Goal: Task Accomplishment & Management: Manage account settings

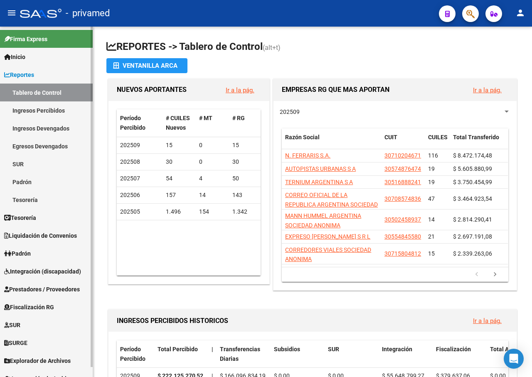
scroll to position [10, 0]
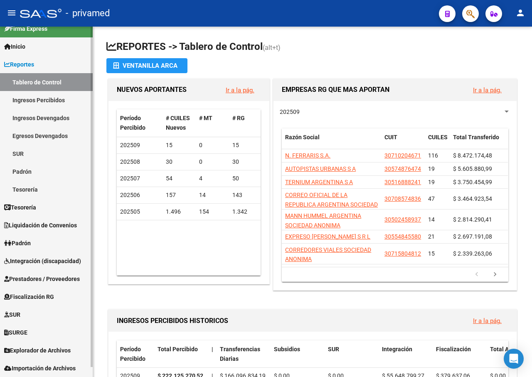
click at [65, 279] on span "Prestadores / Proveedores" at bounding box center [42, 278] width 76 height 9
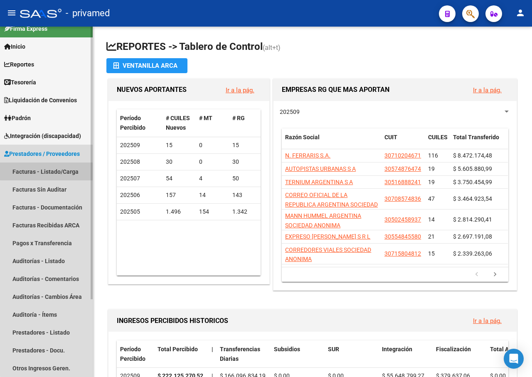
click at [54, 168] on link "Facturas - Listado/Carga" at bounding box center [46, 171] width 93 height 18
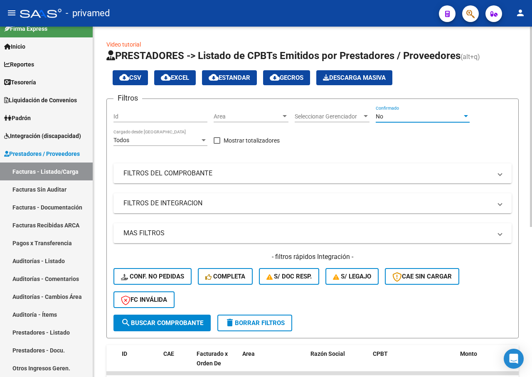
click at [398, 114] on div "No" at bounding box center [418, 116] width 86 height 7
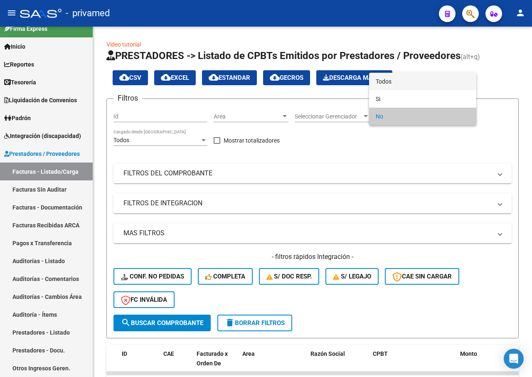
click at [394, 80] on span "Todos" at bounding box center [422, 81] width 94 height 17
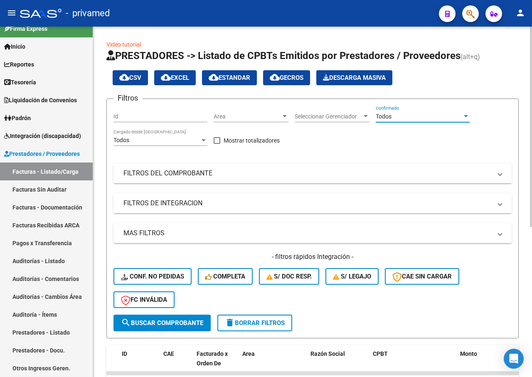
click at [230, 172] on mat-panel-title "FILTROS DEL COMPROBANTE" at bounding box center [307, 173] width 368 height 9
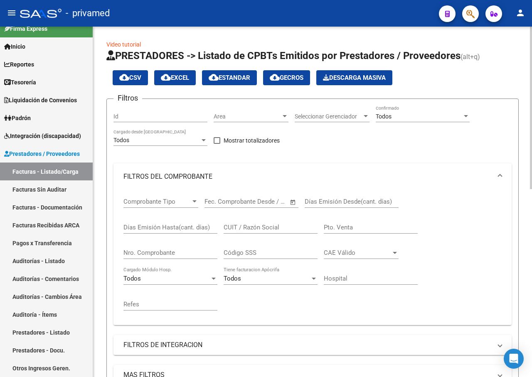
click at [253, 228] on input "CUIT / Razón Social" at bounding box center [270, 226] width 94 height 7
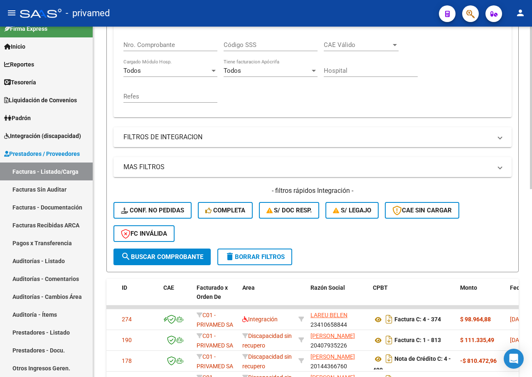
type input "CARA"
click at [166, 255] on span "search Buscar Comprobante" at bounding box center [162, 256] width 82 height 7
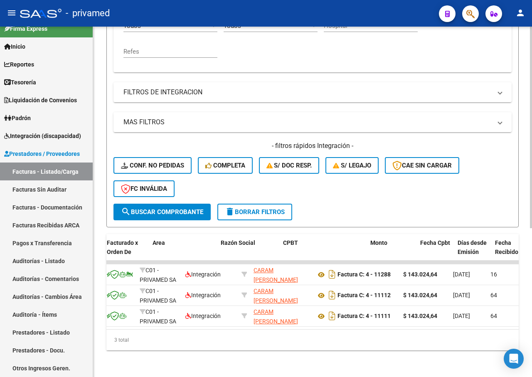
scroll to position [0, 168]
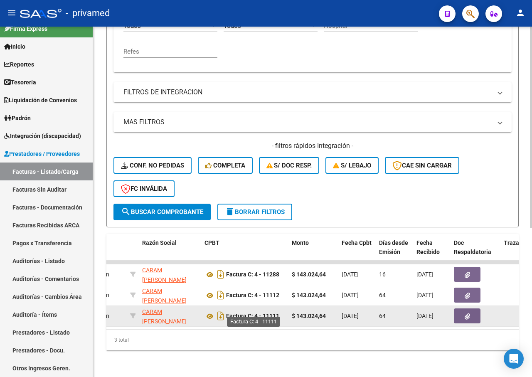
click at [272, 313] on strong "Factura C: 4 - 11111" at bounding box center [252, 316] width 53 height 7
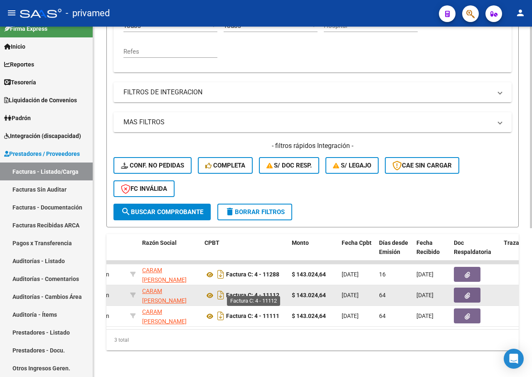
click at [274, 292] on strong "Factura C: 4 - 11112" at bounding box center [252, 295] width 53 height 7
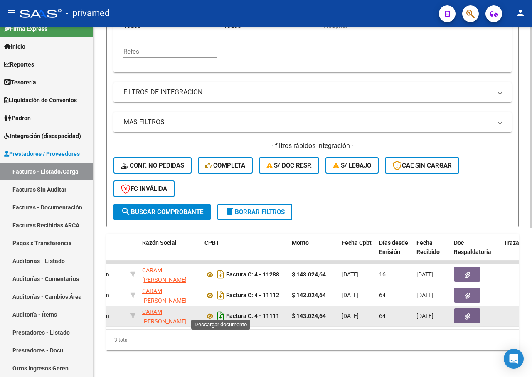
click at [218, 309] on icon "Descargar documento" at bounding box center [220, 315] width 11 height 13
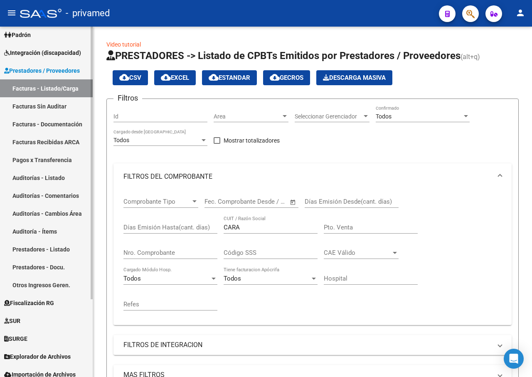
scroll to position [10, 0]
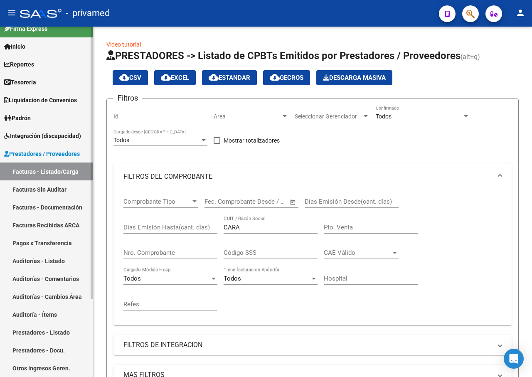
drag, startPoint x: 67, startPoint y: 222, endPoint x: 70, endPoint y: 211, distance: 11.6
click at [66, 222] on link "Facturas Recibidas ARCA" at bounding box center [46, 225] width 93 height 18
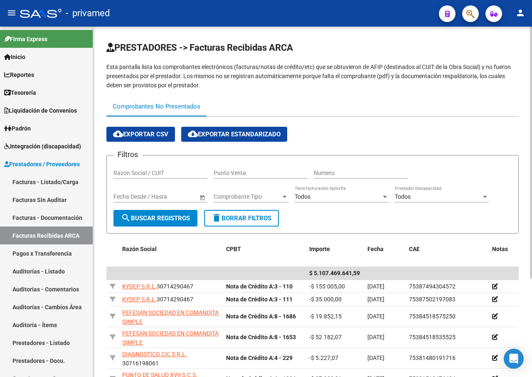
click at [138, 173] on input "Razon Social / CUIT" at bounding box center [160, 172] width 94 height 7
type input "GILL"
click at [169, 218] on span "search Buscar Registros" at bounding box center [155, 217] width 69 height 7
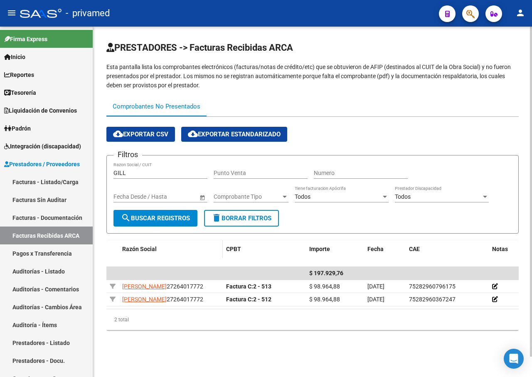
scroll to position [1, 0]
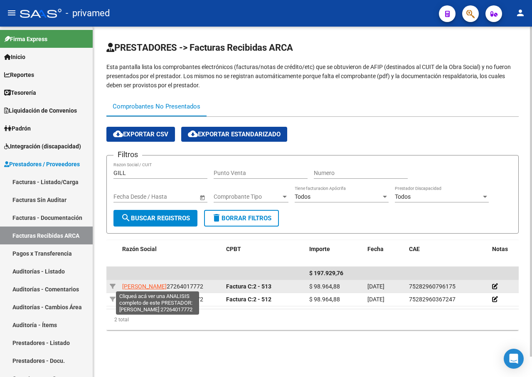
click at [167, 284] on span "[PERSON_NAME]" at bounding box center [144, 286] width 44 height 7
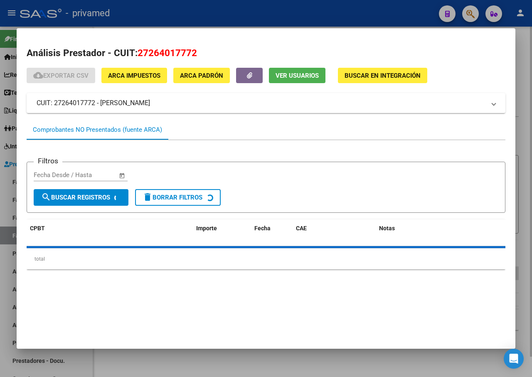
click at [525, 66] on div at bounding box center [266, 188] width 532 height 377
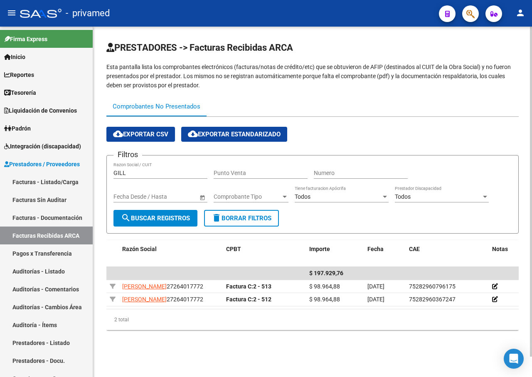
scroll to position [0, 53]
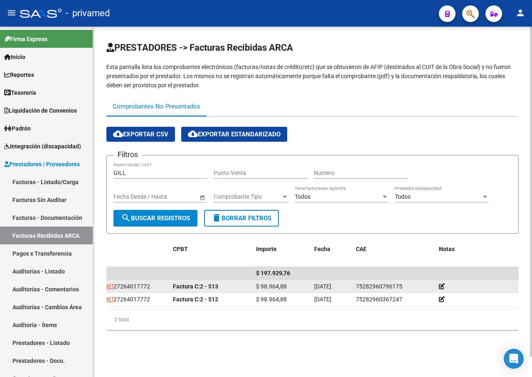
click at [441, 287] on icon at bounding box center [442, 286] width 6 height 6
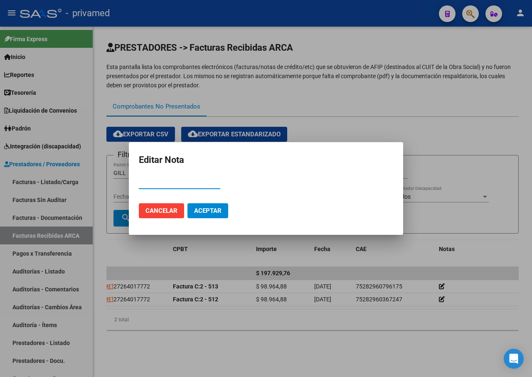
click at [156, 208] on span "Cancelar" at bounding box center [161, 210] width 32 height 7
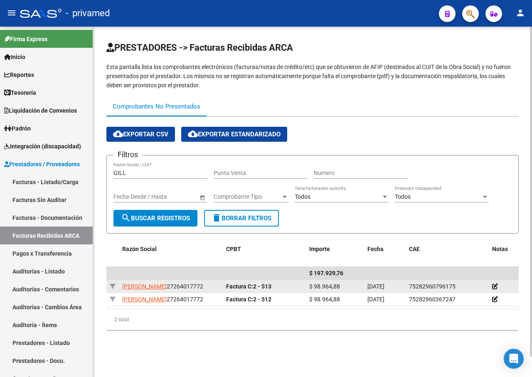
scroll to position [0, 0]
drag, startPoint x: 159, startPoint y: 293, endPoint x: 114, endPoint y: 292, distance: 44.9
click at [114, 292] on div "[PERSON_NAME] 27264017772 Factura C: 2 - 513 $ 98.964,88 [DATE] 75282960796175" at bounding box center [338, 286] width 465 height 13
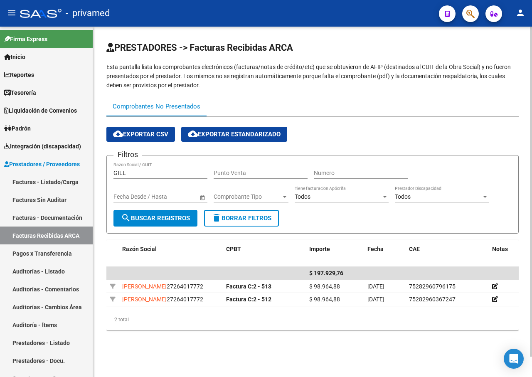
click at [104, 246] on div "PRESTADORES -> Facturas Recibidas ARCA Esta pantalla lista los comprobantes ele…" at bounding box center [312, 192] width 439 height 330
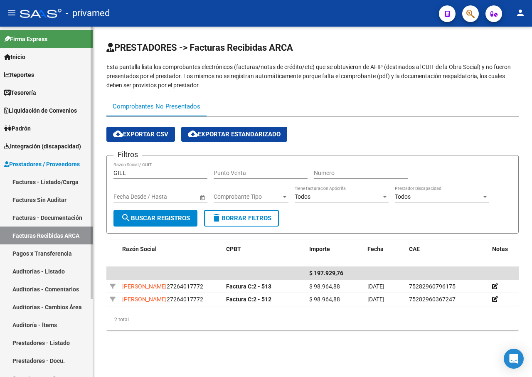
click at [48, 180] on link "Facturas - Listado/Carga" at bounding box center [46, 182] width 93 height 18
